Goal: Information Seeking & Learning: Compare options

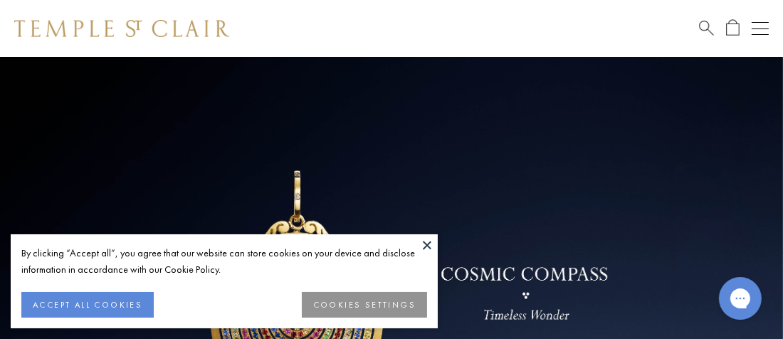
click at [430, 239] on button at bounding box center [427, 244] width 21 height 21
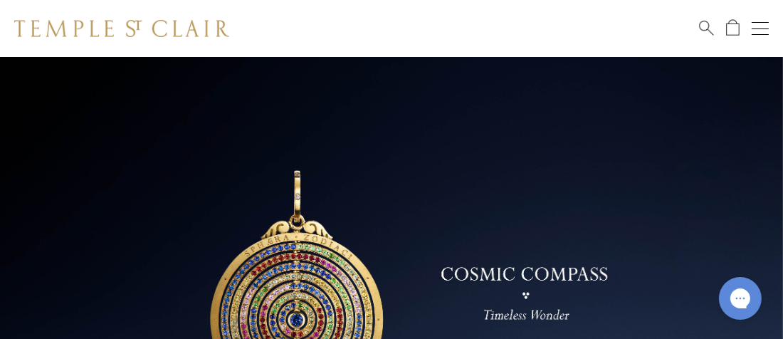
click at [769, 28] on div "Shop Shop Categories Amulets Pendants & Charms Lockets Chains & Leather Cords E…" at bounding box center [391, 28] width 783 height 57
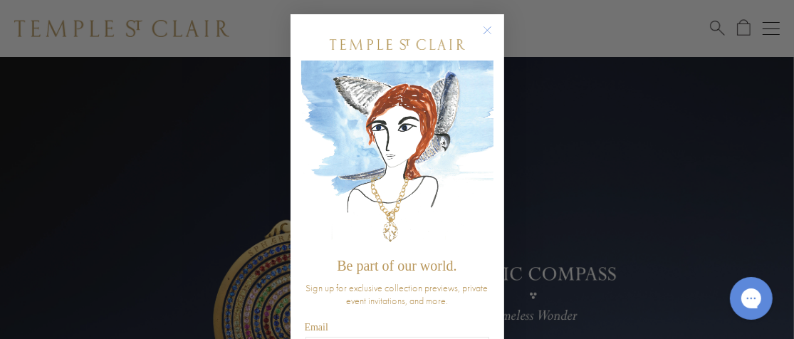
click at [481, 30] on circle "Close dialog" at bounding box center [487, 30] width 17 height 17
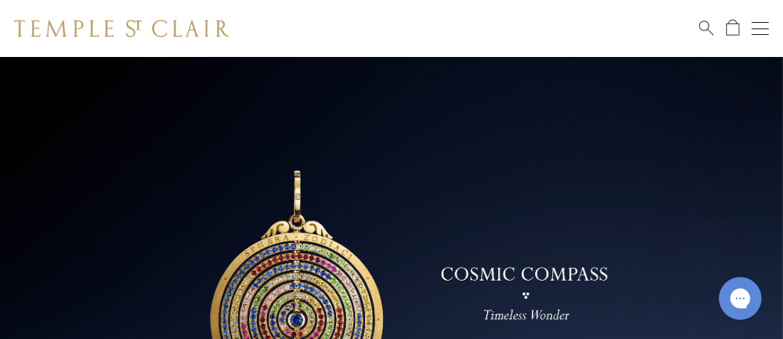
click at [765, 23] on button "Open navigation" at bounding box center [760, 28] width 17 height 17
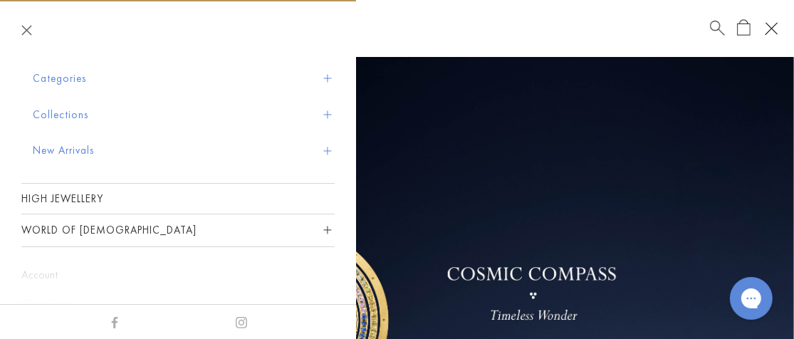
scroll to position [36, 0]
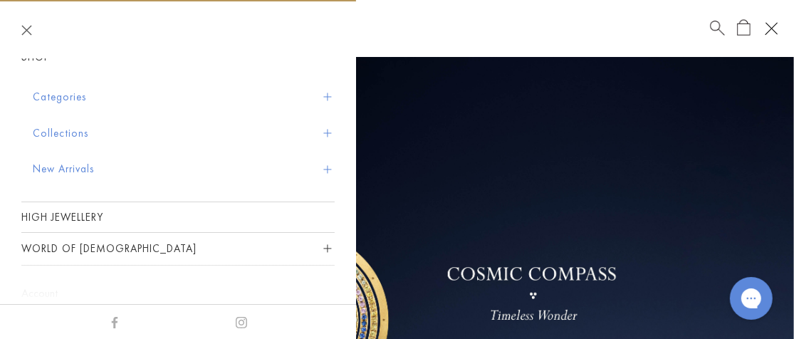
click at [65, 130] on button "Collections" at bounding box center [184, 133] width 302 height 36
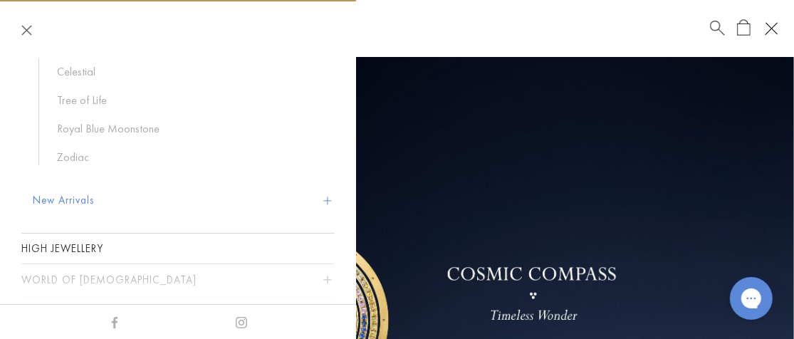
scroll to position [226, 0]
click at [86, 197] on button "New Arrivals" at bounding box center [184, 200] width 302 height 36
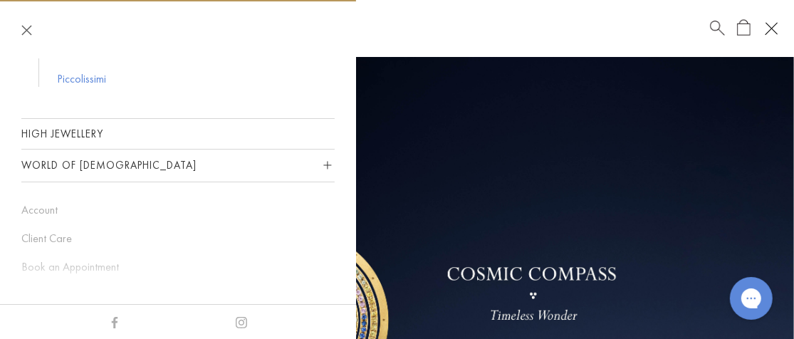
click at [89, 78] on link "Piccolissimi" at bounding box center [188, 79] width 263 height 16
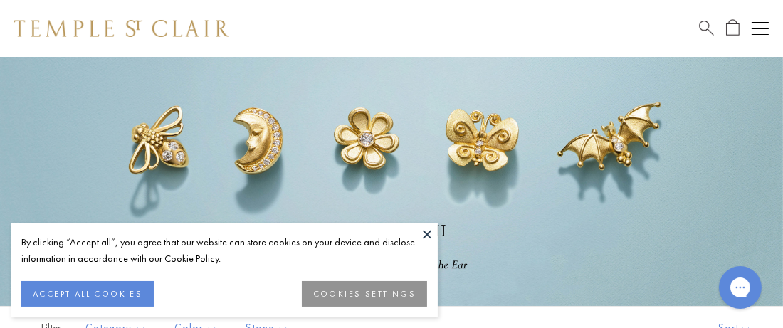
click at [429, 231] on button at bounding box center [427, 234] width 21 height 21
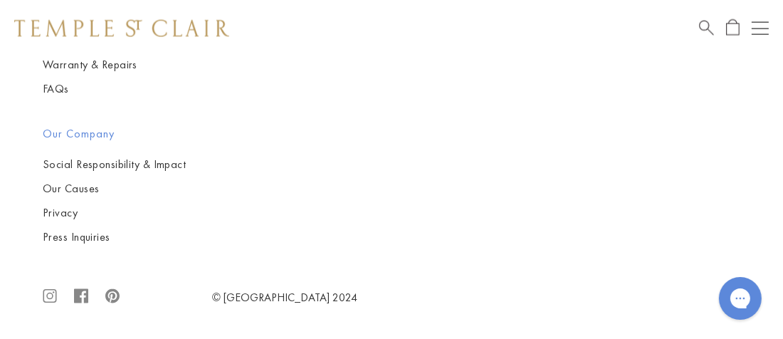
scroll to position [6362, 0]
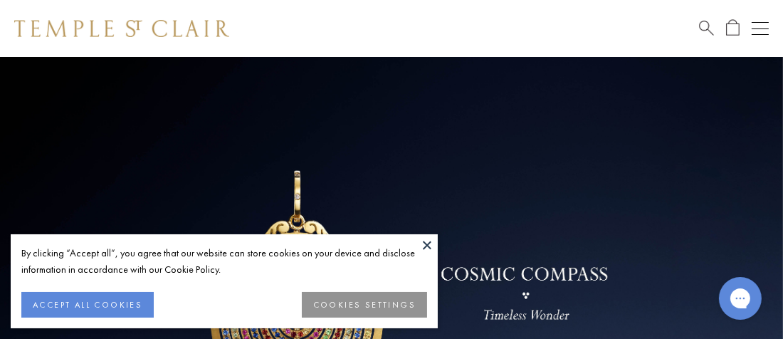
click at [427, 244] on button at bounding box center [427, 244] width 21 height 21
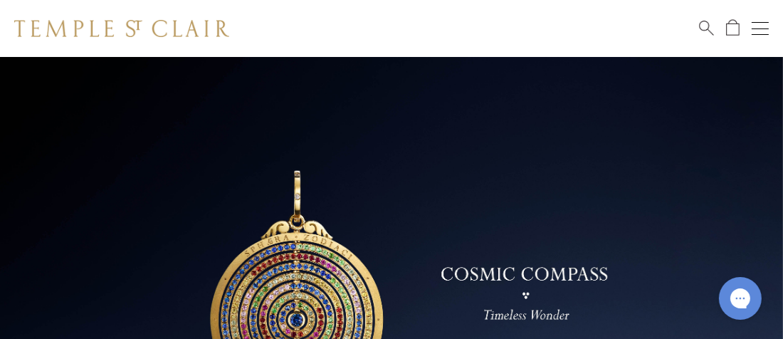
click at [761, 17] on div "Shop Shop Categories Amulets Pendants & Charms Lockets Chains & Leather Cords E…" at bounding box center [391, 28] width 783 height 57
click at [758, 23] on button "Open navigation" at bounding box center [760, 28] width 17 height 17
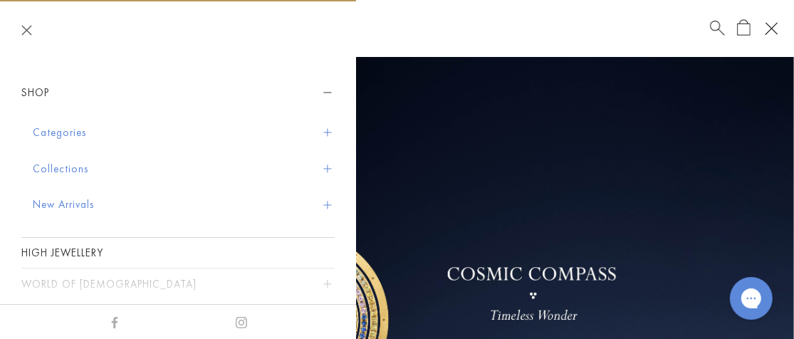
click at [73, 165] on button "Collections" at bounding box center [184, 169] width 302 height 36
click at [82, 133] on button "Categories" at bounding box center [184, 133] width 302 height 36
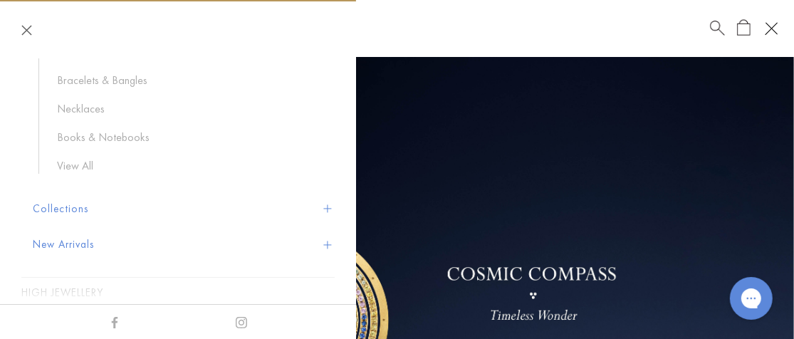
scroll to position [247, 0]
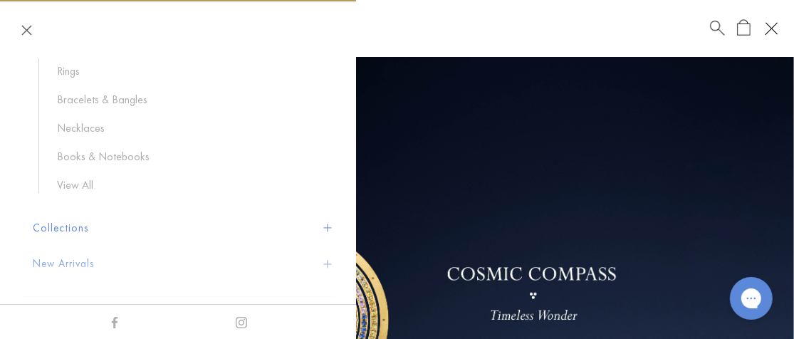
click at [75, 231] on button "Collections" at bounding box center [184, 228] width 302 height 36
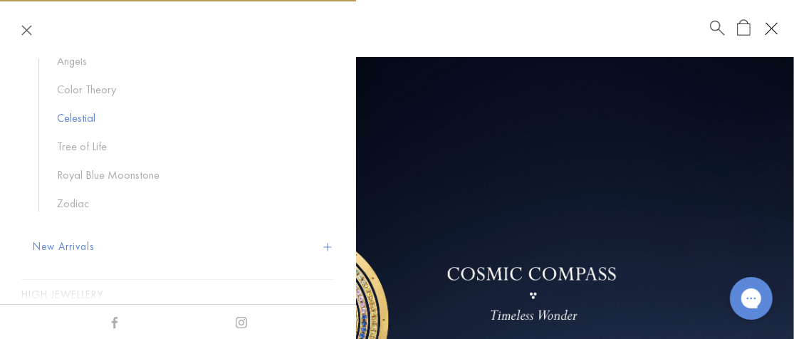
scroll to position [152, 0]
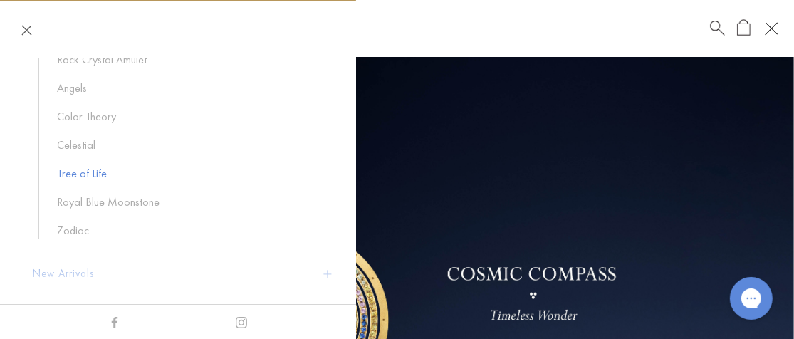
click at [89, 170] on link "Tree of Life" at bounding box center [188, 174] width 263 height 16
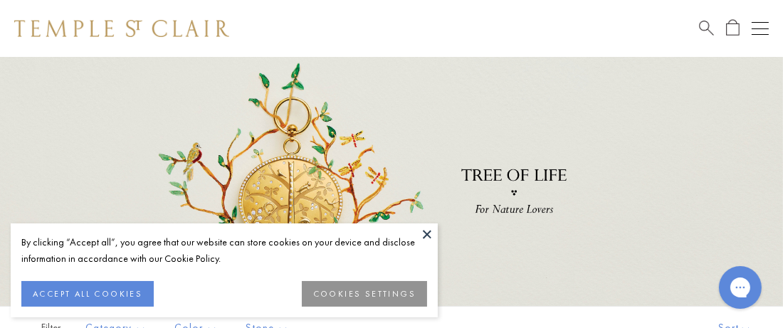
click at [427, 232] on button at bounding box center [427, 234] width 21 height 21
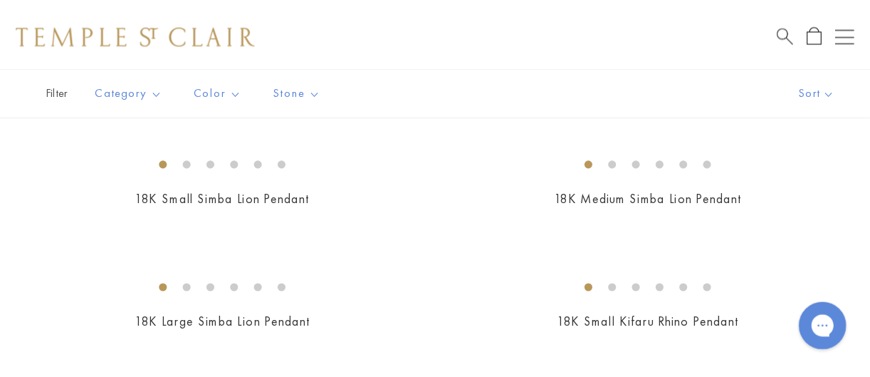
scroll to position [1804, 0]
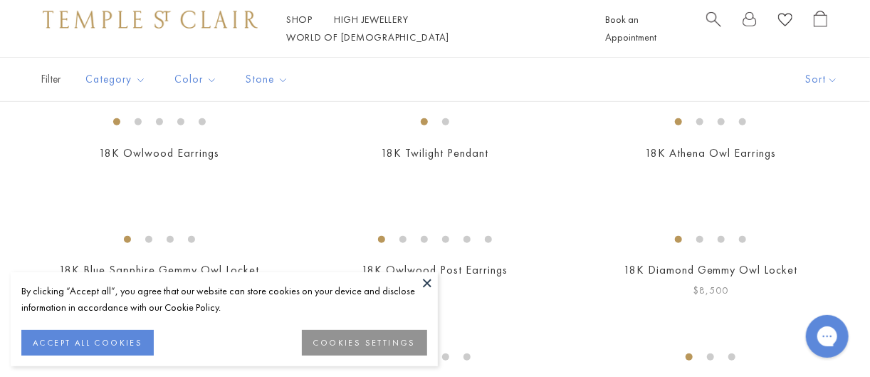
scroll to position [527, 0]
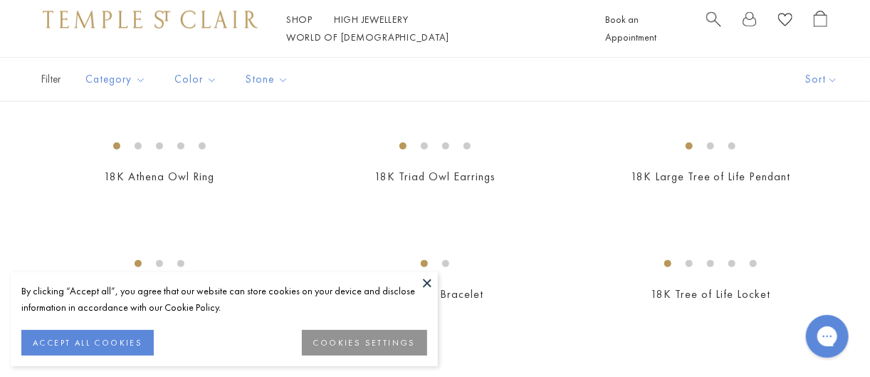
click at [429, 278] on button at bounding box center [427, 282] width 21 height 21
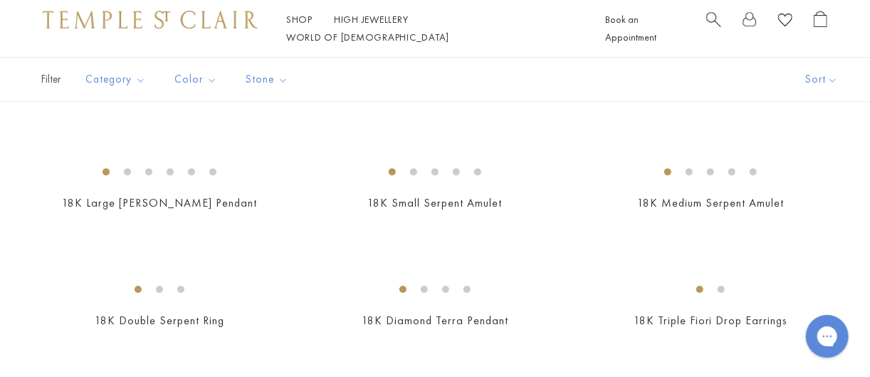
scroll to position [1688, 0]
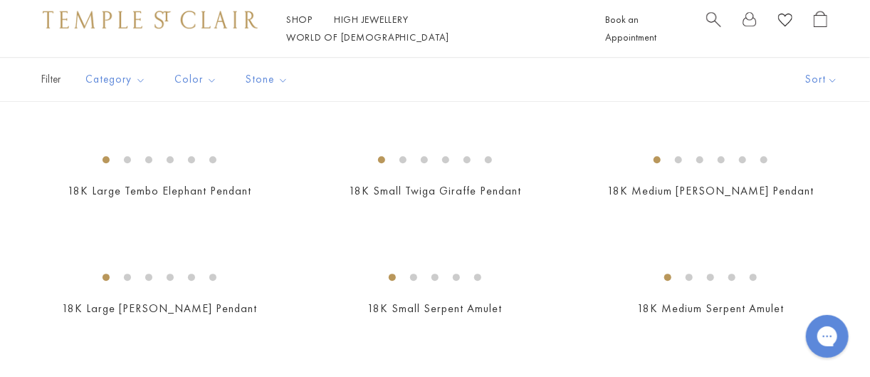
click at [0, 0] on img at bounding box center [0, 0] width 0 height 0
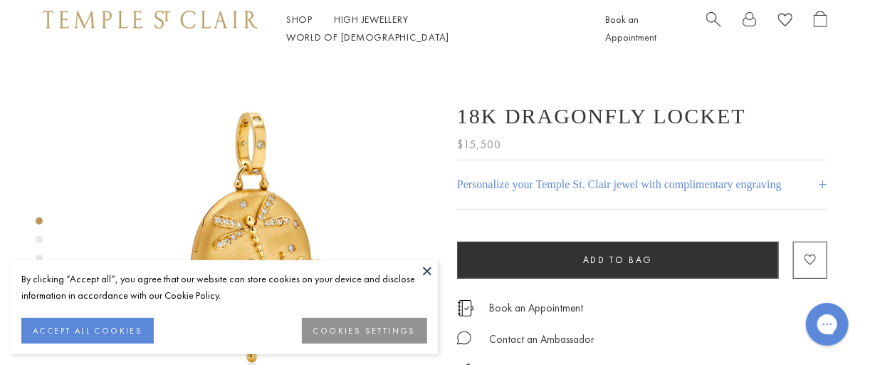
click at [431, 271] on button at bounding box center [427, 270] width 21 height 21
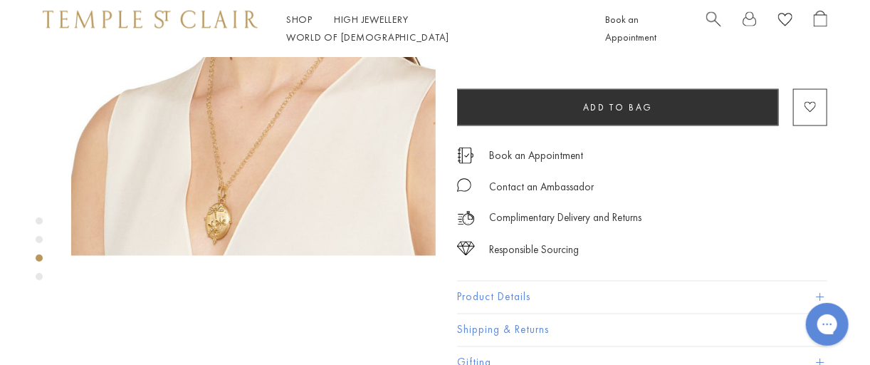
scroll to position [949, 0]
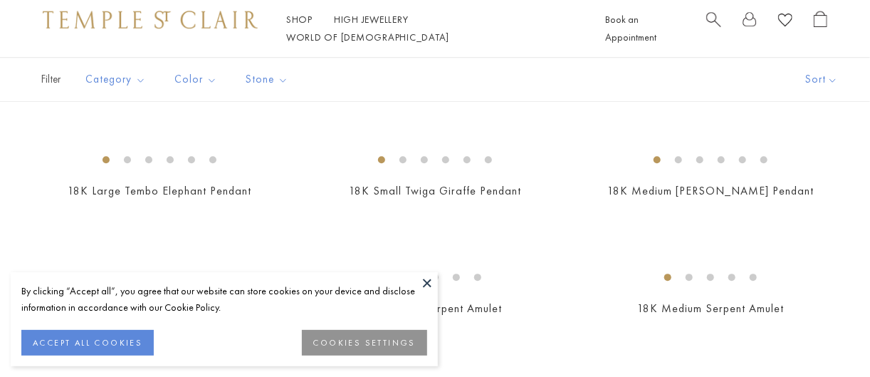
scroll to position [1688, 0]
click at [426, 281] on button at bounding box center [427, 282] width 21 height 21
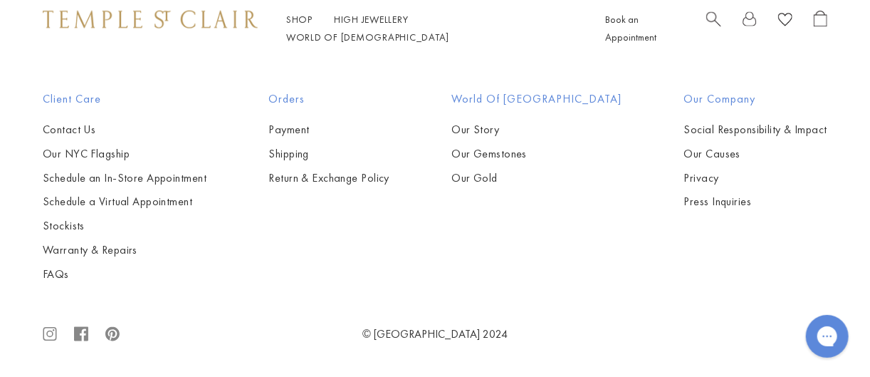
scroll to position [7490, 0]
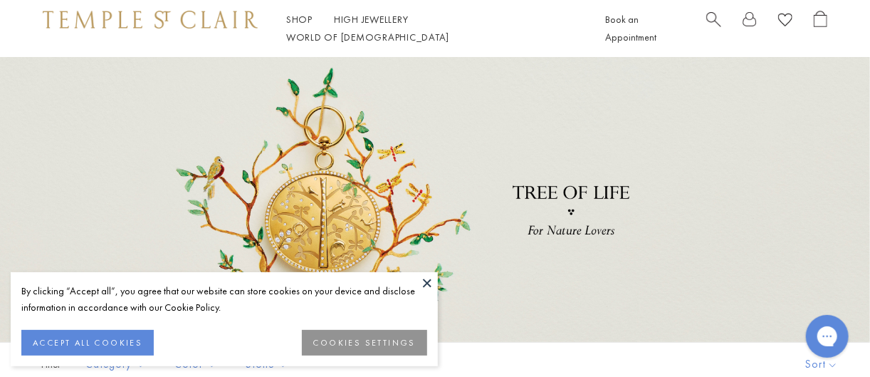
click at [424, 279] on button at bounding box center [427, 282] width 21 height 21
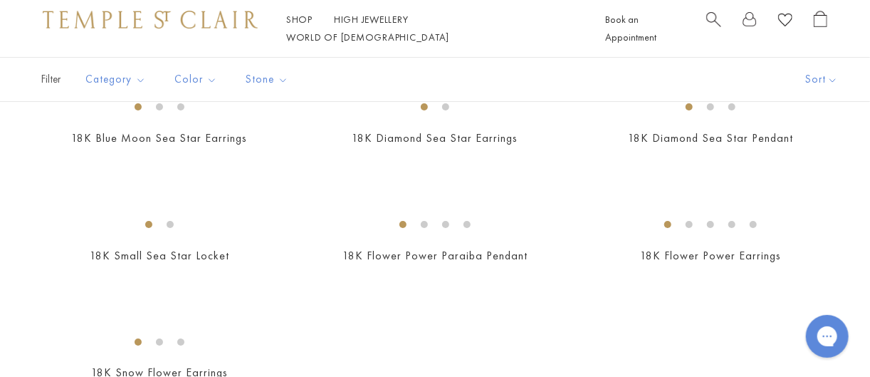
scroll to position [2109, 0]
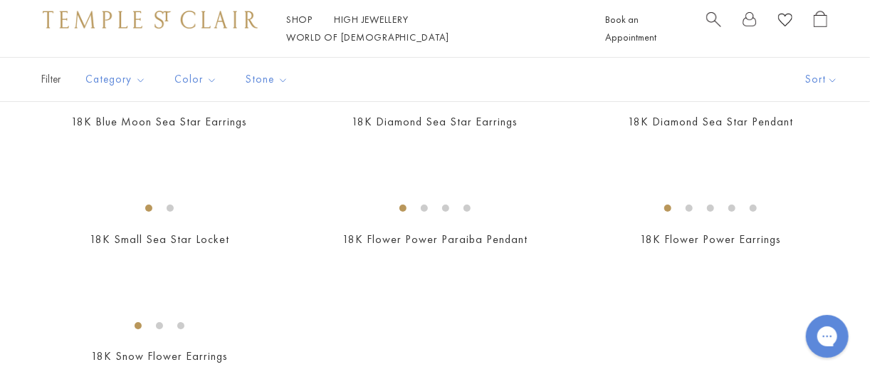
click at [0, 0] on img at bounding box center [0, 0] width 0 height 0
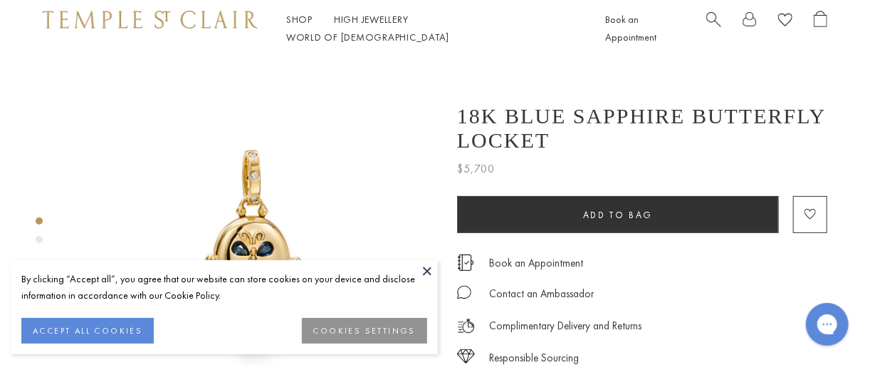
click at [424, 270] on button at bounding box center [427, 270] width 21 height 21
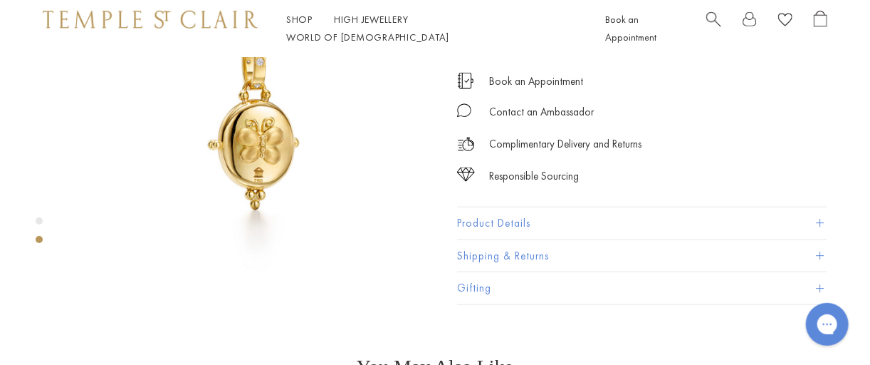
scroll to position [316, 0]
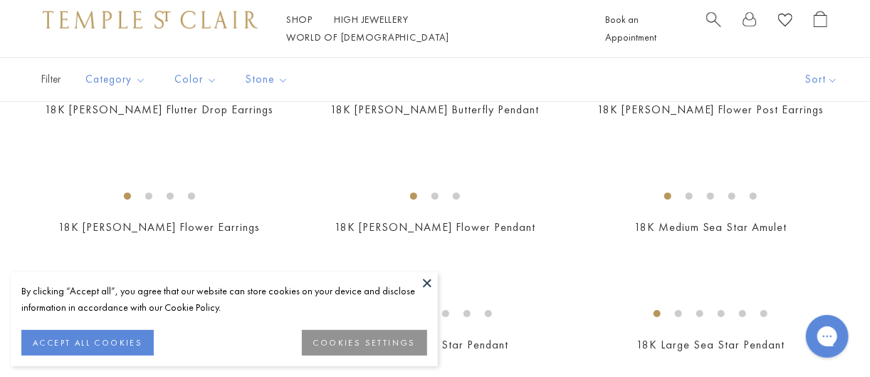
scroll to position [1769, 0]
click at [428, 278] on button at bounding box center [427, 282] width 21 height 21
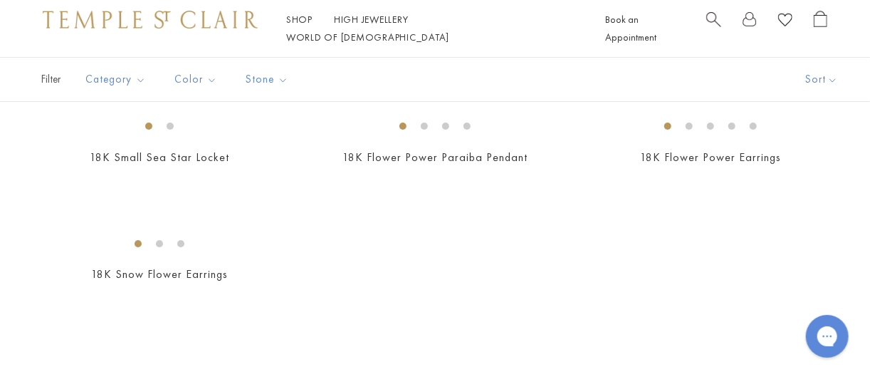
scroll to position [2402, 0]
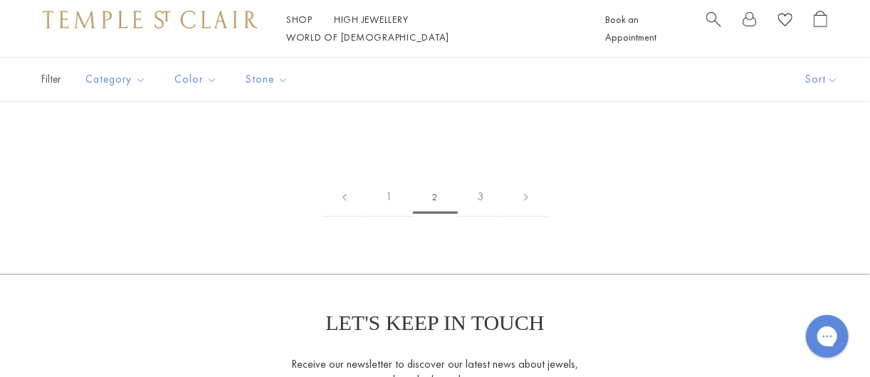
click at [0, 0] on img at bounding box center [0, 0] width 0 height 0
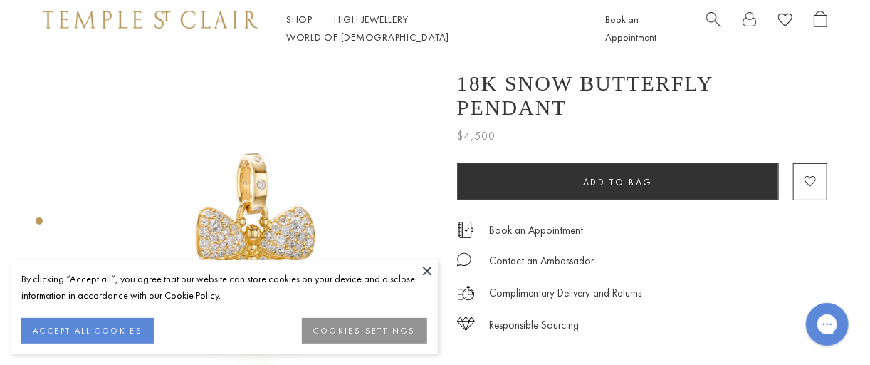
click at [121, 323] on button "ACCEPT ALL COOKIES" at bounding box center [87, 331] width 132 height 26
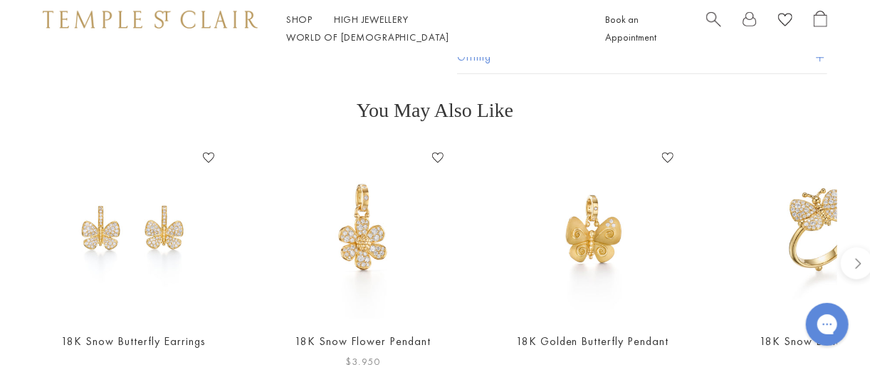
scroll to position [422, 0]
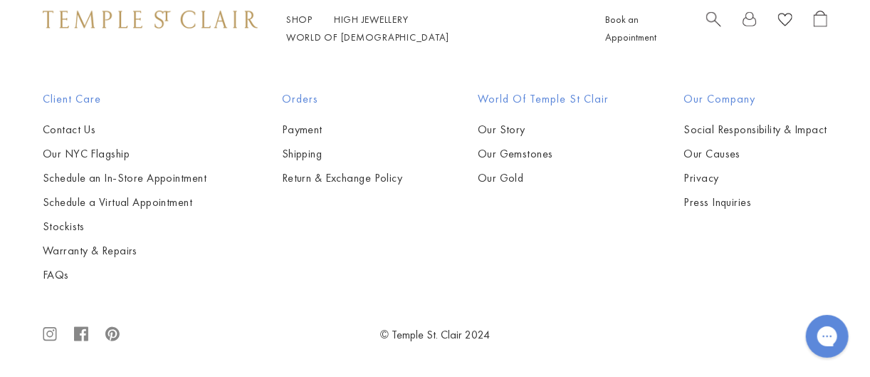
scroll to position [6387, 0]
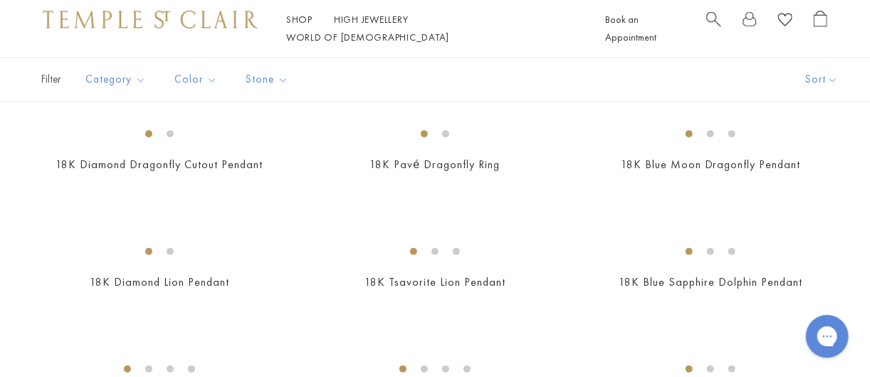
scroll to position [316, 0]
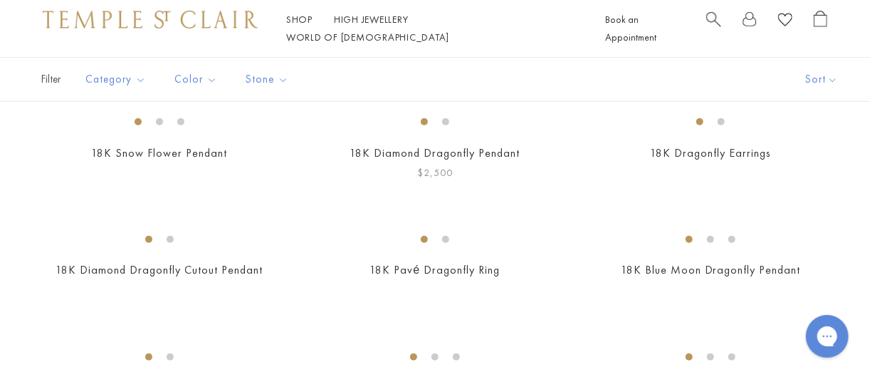
click at [0, 0] on img at bounding box center [0, 0] width 0 height 0
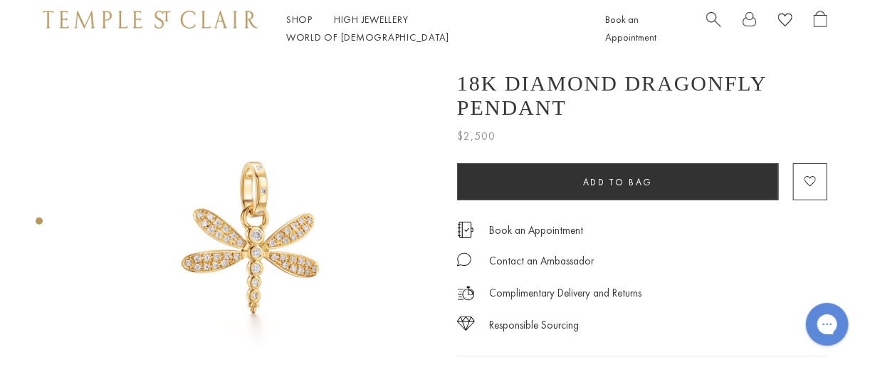
scroll to position [105, 0]
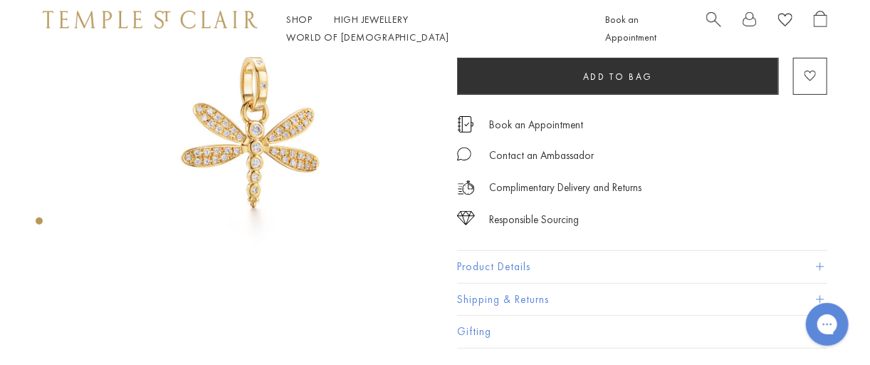
click at [518, 262] on button "Product Details" at bounding box center [642, 267] width 370 height 32
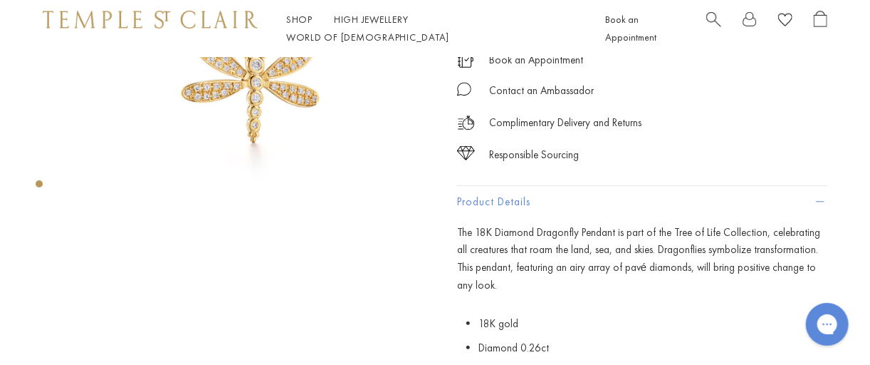
scroll to position [0, 0]
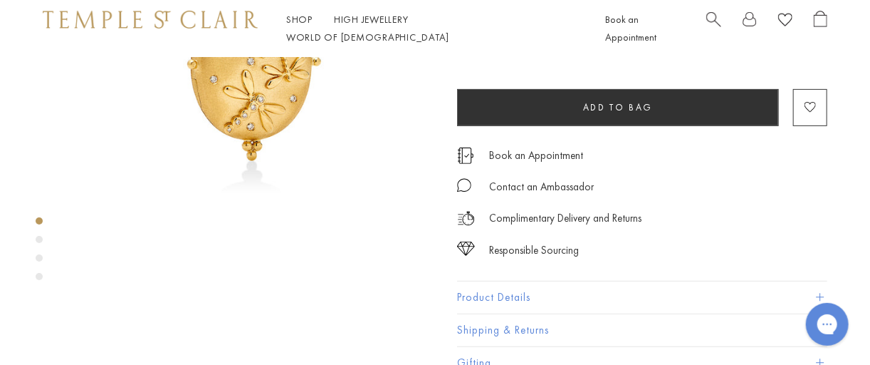
scroll to position [211, 0]
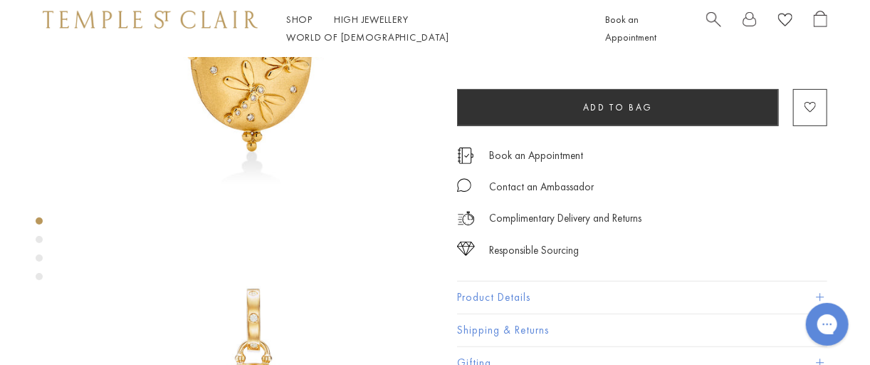
click at [499, 292] on button "Product Details" at bounding box center [642, 297] width 370 height 32
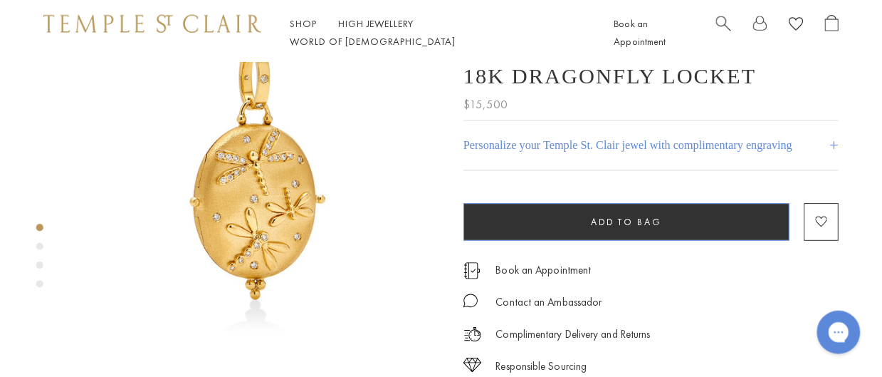
scroll to position [0, 0]
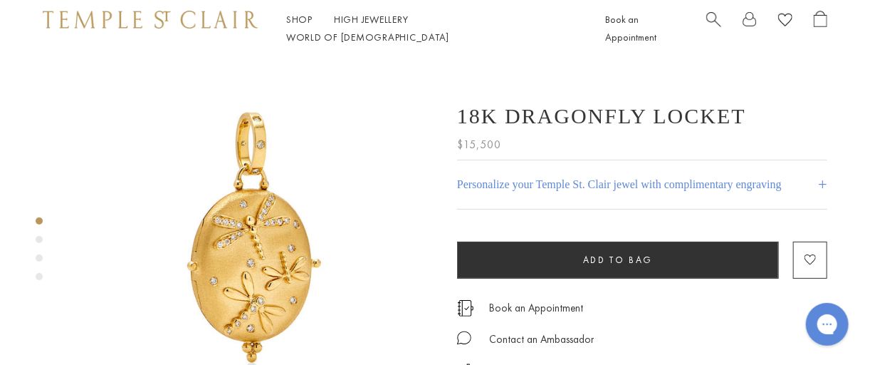
click at [711, 25] on span "Search" at bounding box center [713, 18] width 15 height 15
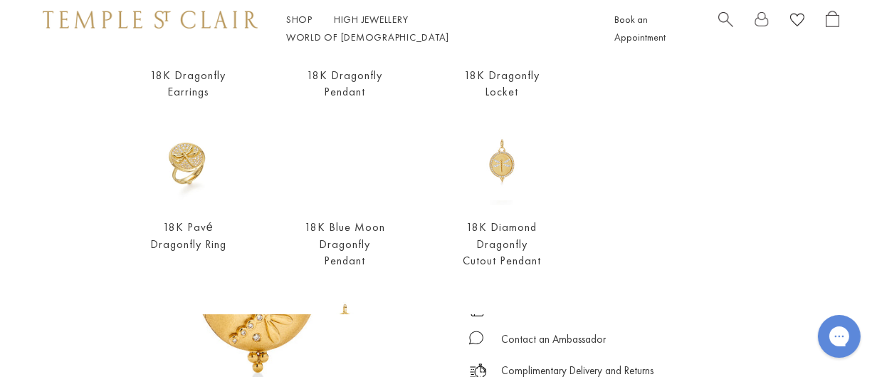
scroll to position [211, 0]
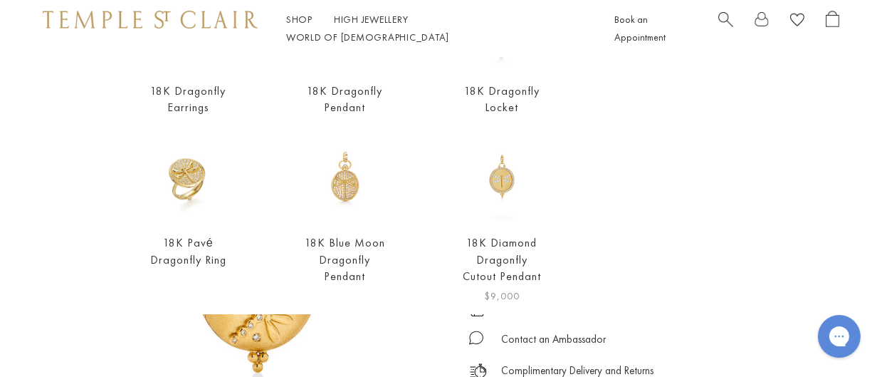
type input "*********"
click at [498, 241] on link "18K Diamond Dragonfly Cutout Pendant" at bounding box center [502, 259] width 78 height 48
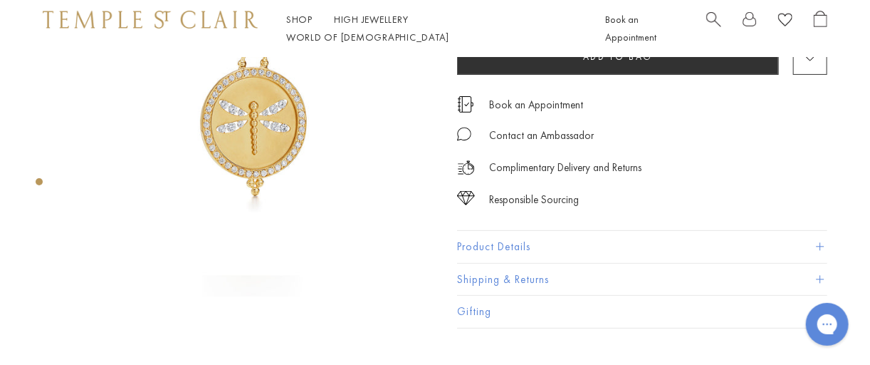
scroll to position [211, 0]
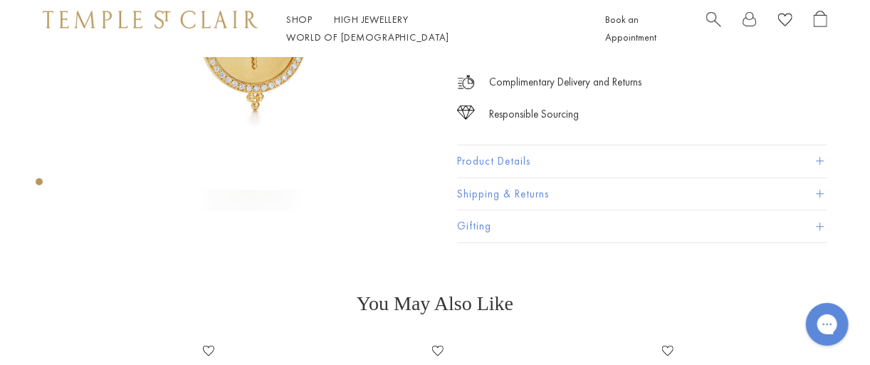
click at [533, 156] on button "Product Details" at bounding box center [642, 161] width 370 height 32
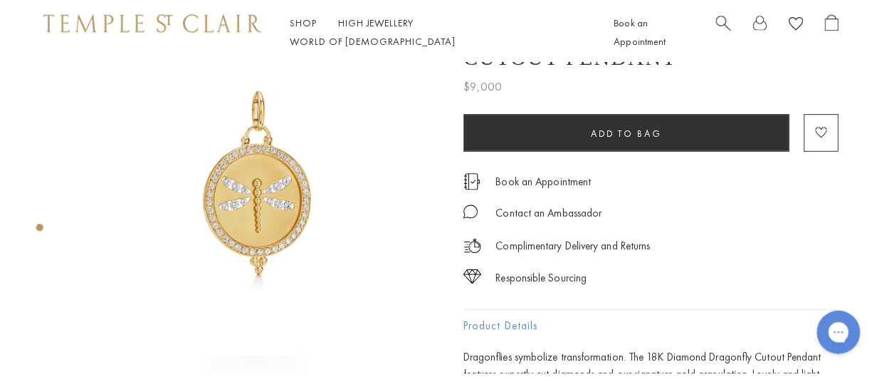
scroll to position [0, 0]
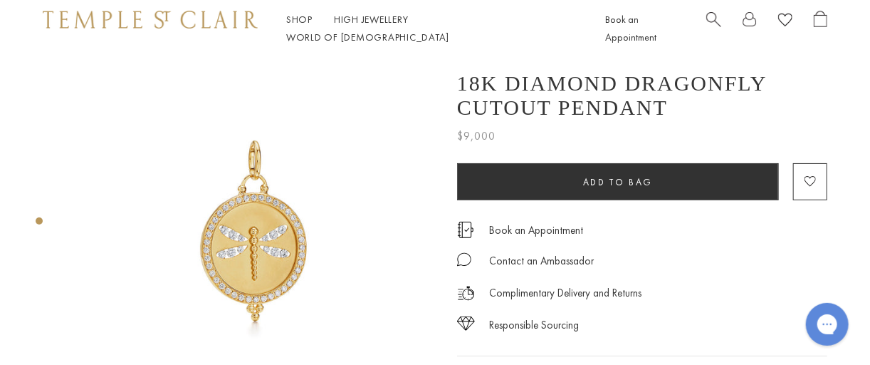
click at [716, 26] on span "Search" at bounding box center [713, 18] width 15 height 15
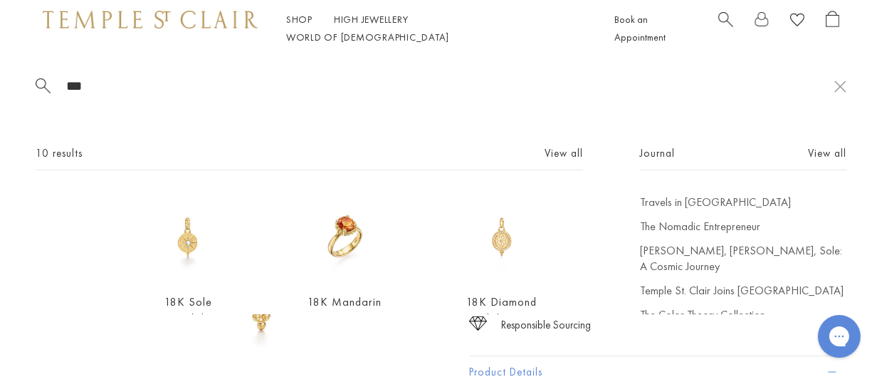
type input "***"
click at [496, 241] on img at bounding box center [501, 236] width 85 height 85
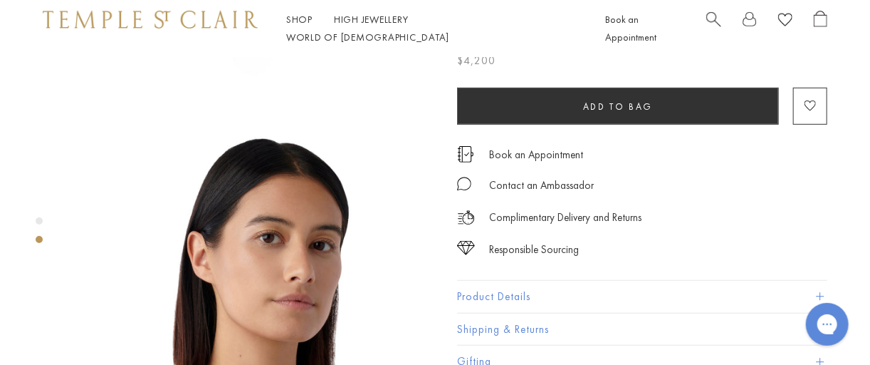
scroll to position [422, 0]
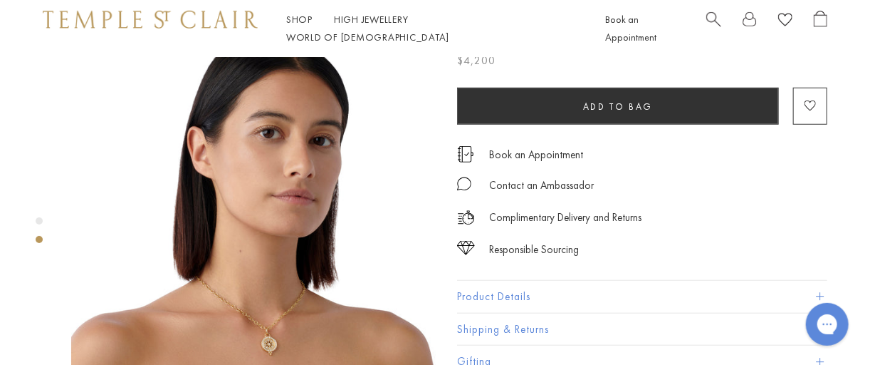
click at [271, 297] on img at bounding box center [253, 203] width 365 height 365
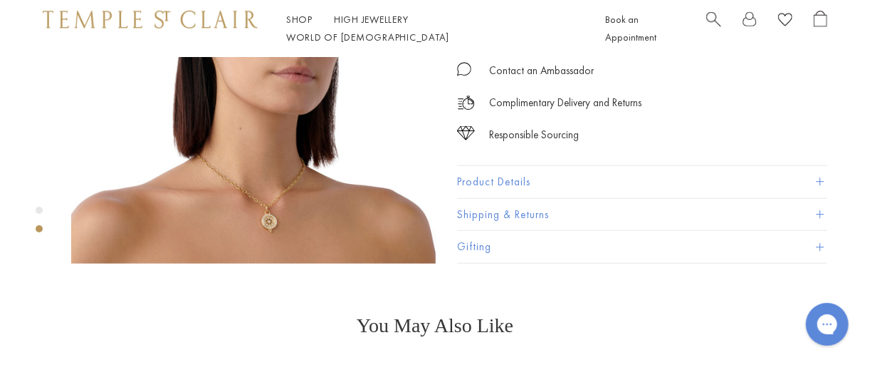
scroll to position [528, 0]
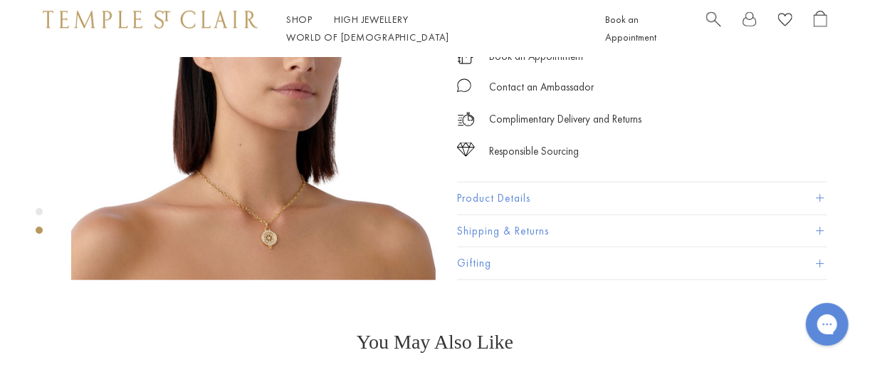
click at [494, 182] on button "Product Details" at bounding box center [642, 198] width 370 height 32
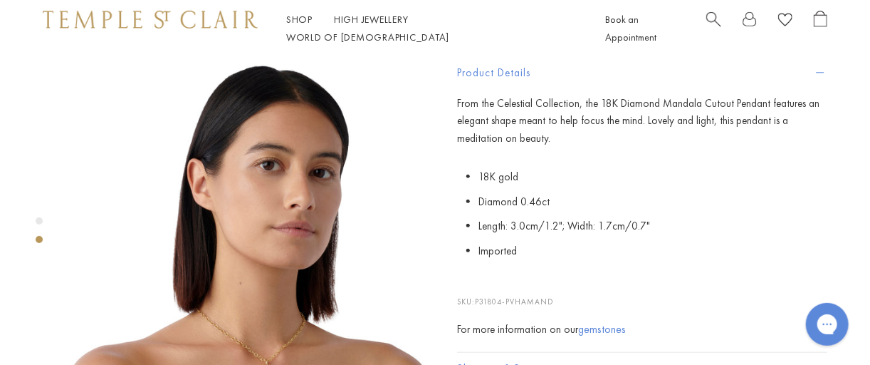
scroll to position [422, 0]
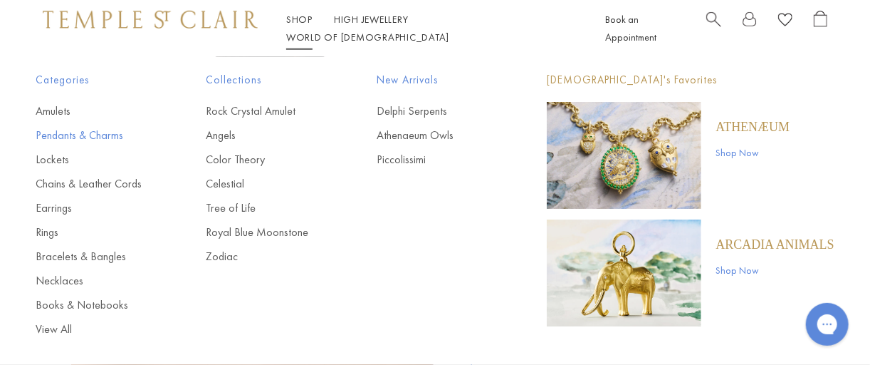
click at [59, 134] on link "Pendants & Charms" at bounding box center [92, 135] width 113 height 16
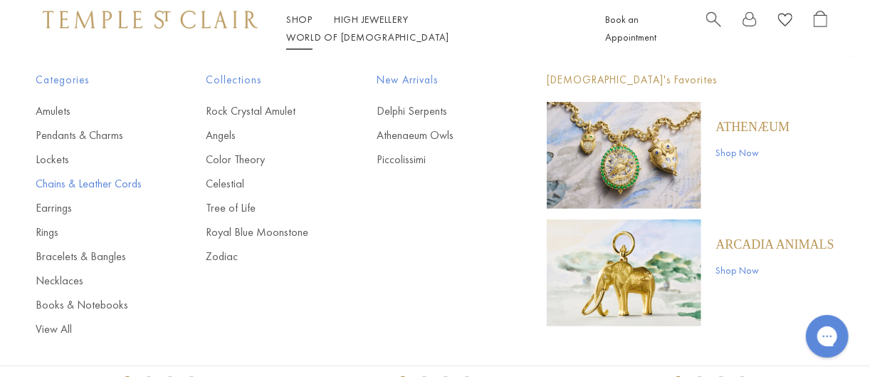
click at [108, 186] on link "Chains & Leather Cords" at bounding box center [92, 184] width 113 height 16
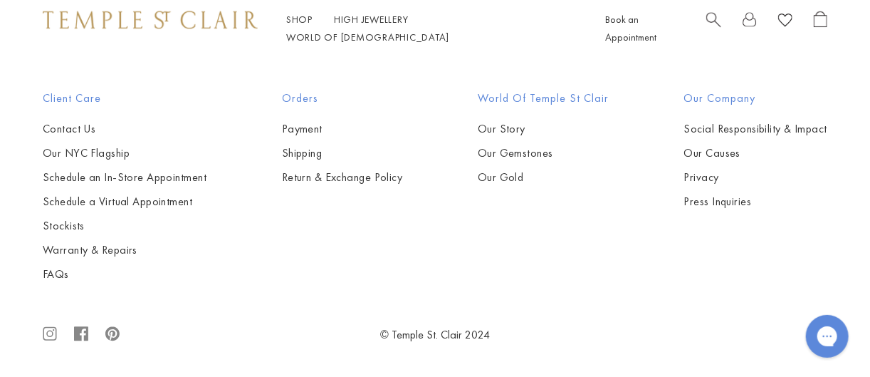
scroll to position [1582, 0]
click at [0, 0] on img at bounding box center [0, 0] width 0 height 0
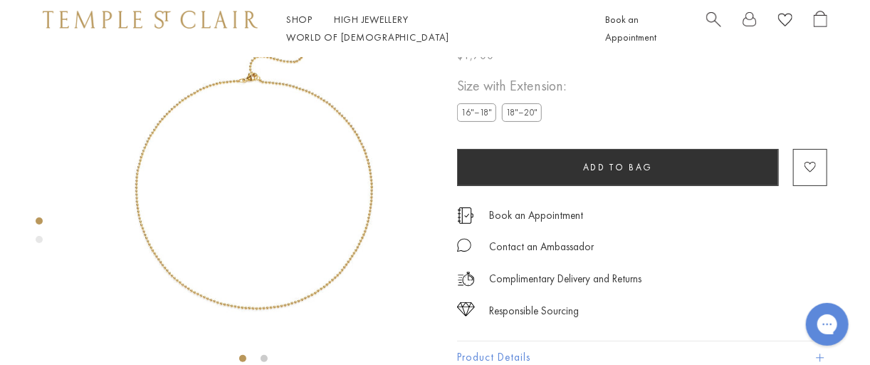
click at [531, 110] on label "18"–20"" at bounding box center [522, 112] width 40 height 18
click at [523, 114] on label "18"–20"" at bounding box center [522, 112] width 40 height 18
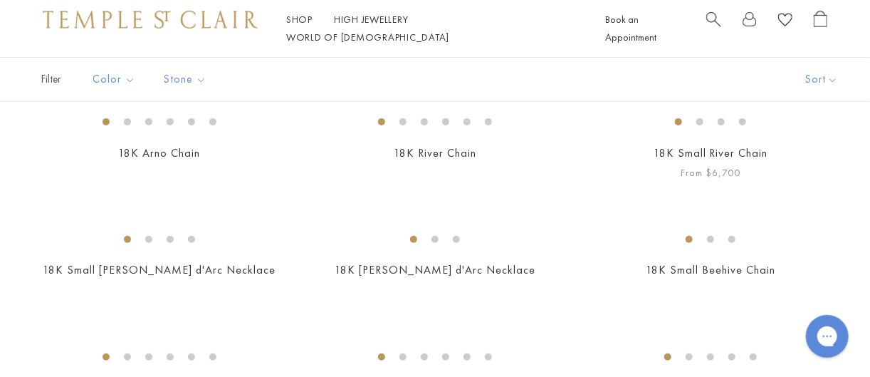
scroll to position [211, 0]
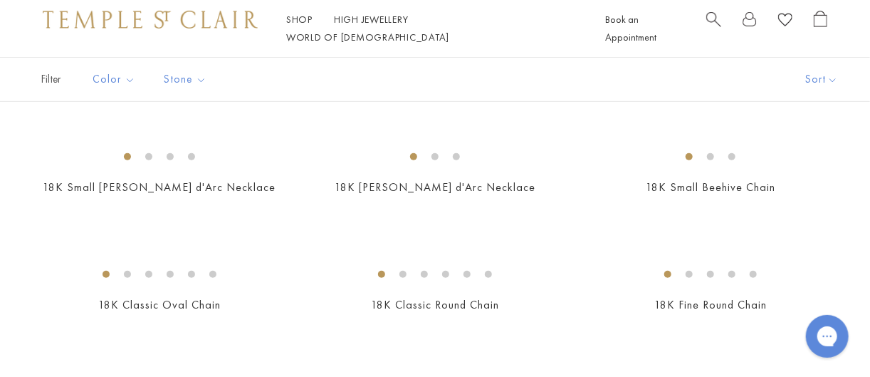
click at [0, 0] on img at bounding box center [0, 0] width 0 height 0
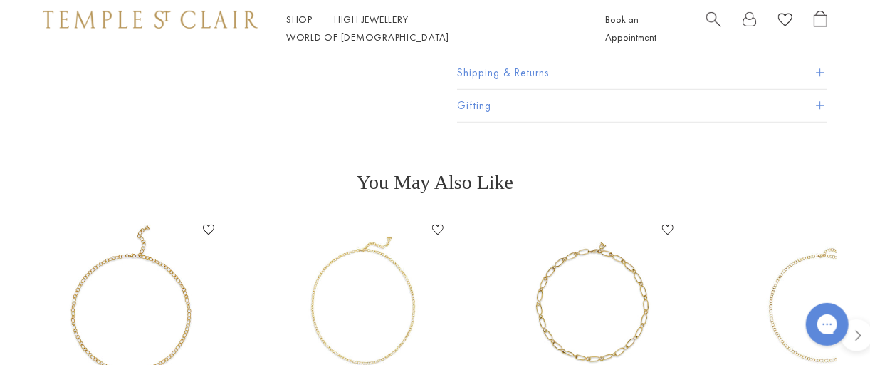
scroll to position [479, 0]
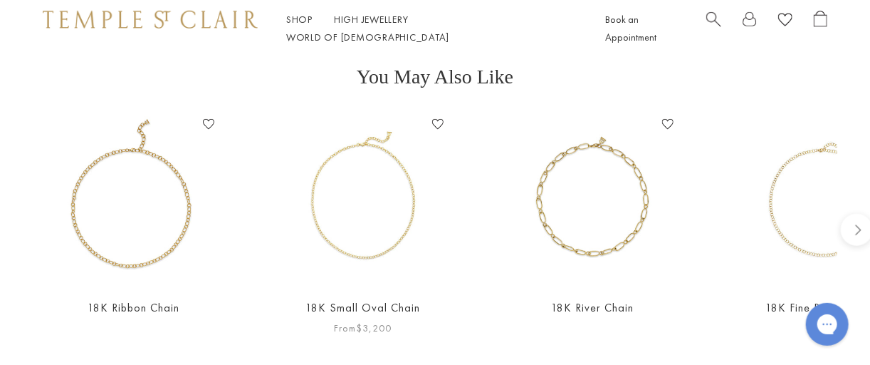
click at [390, 219] on img at bounding box center [363, 199] width 173 height 173
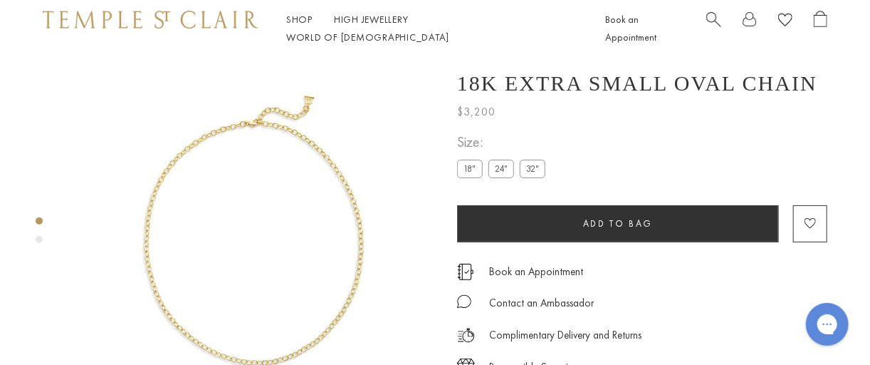
click at [504, 170] on label "24"" at bounding box center [502, 169] width 26 height 18
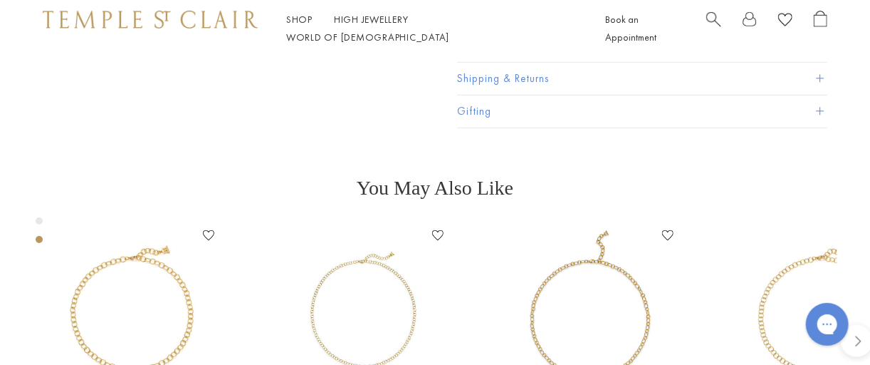
scroll to position [373, 0]
